Goal: Go to known website: Access a specific website the user already knows

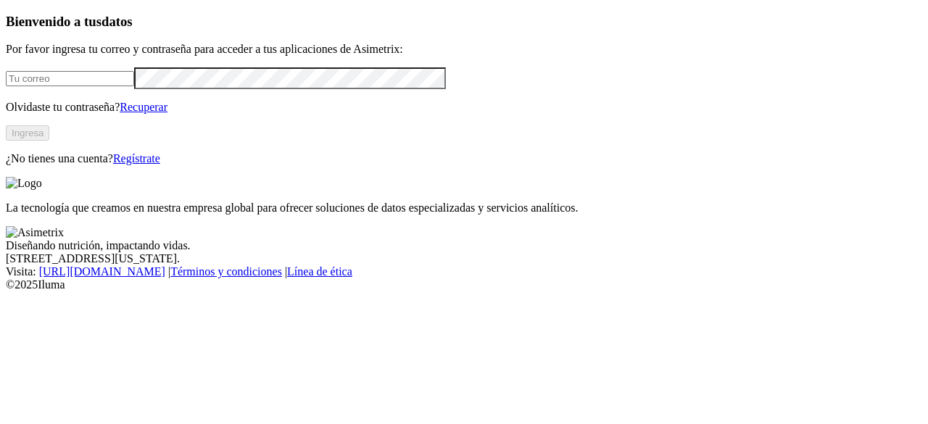
type input "[EMAIL_ADDRESS][DOMAIN_NAME]"
click at [49, 141] on button "Ingresa" at bounding box center [27, 132] width 43 height 15
